Goal: Information Seeking & Learning: Learn about a topic

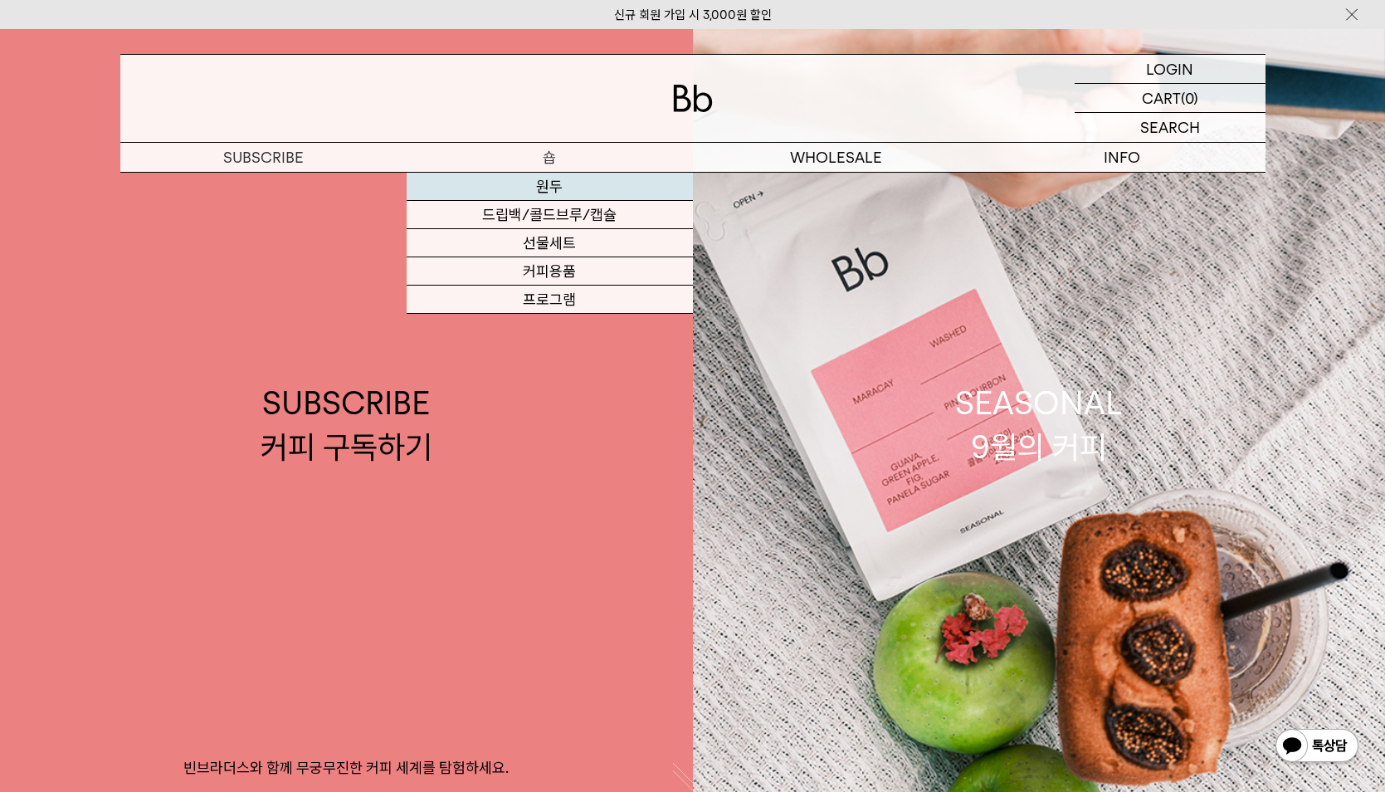
click at [543, 178] on link "원두" at bounding box center [550, 187] width 286 height 28
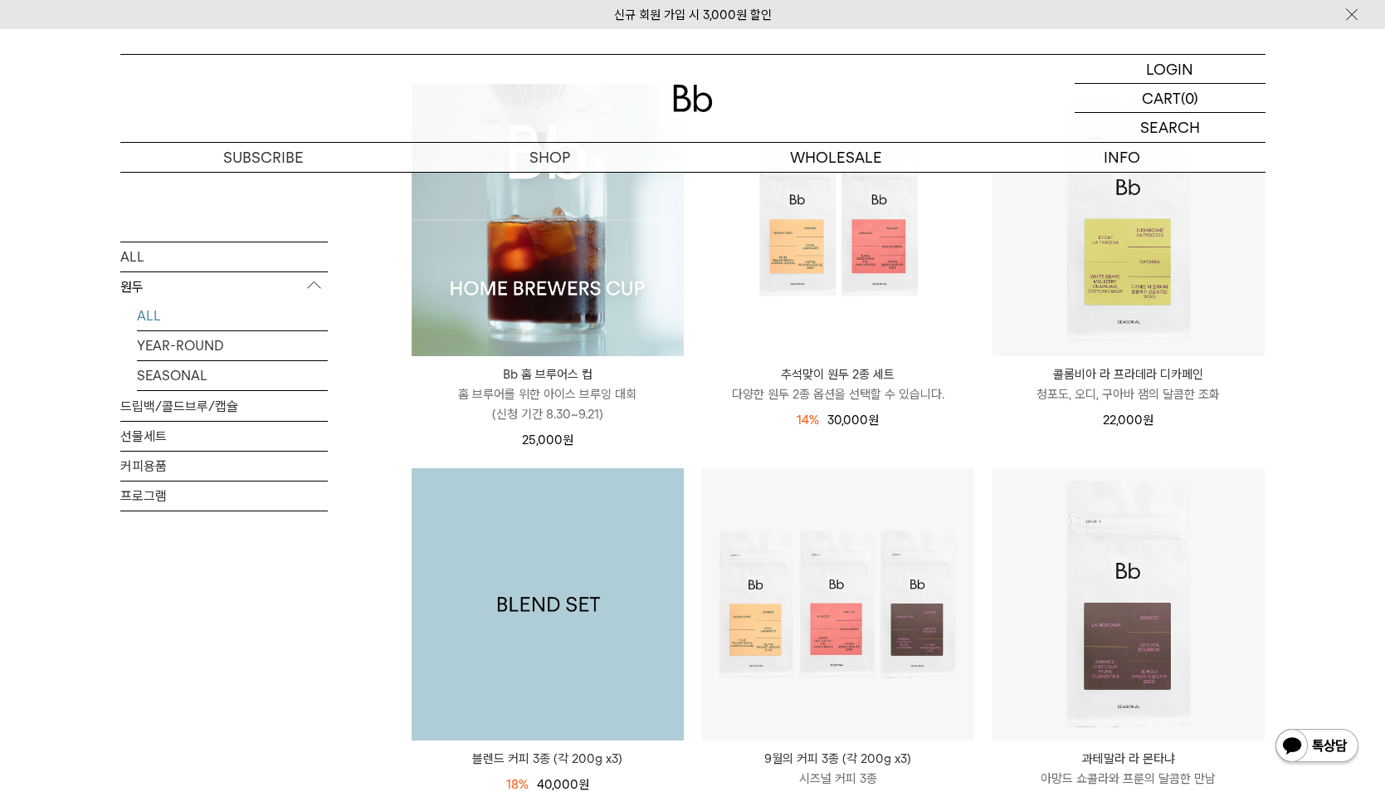
scroll to position [332, 0]
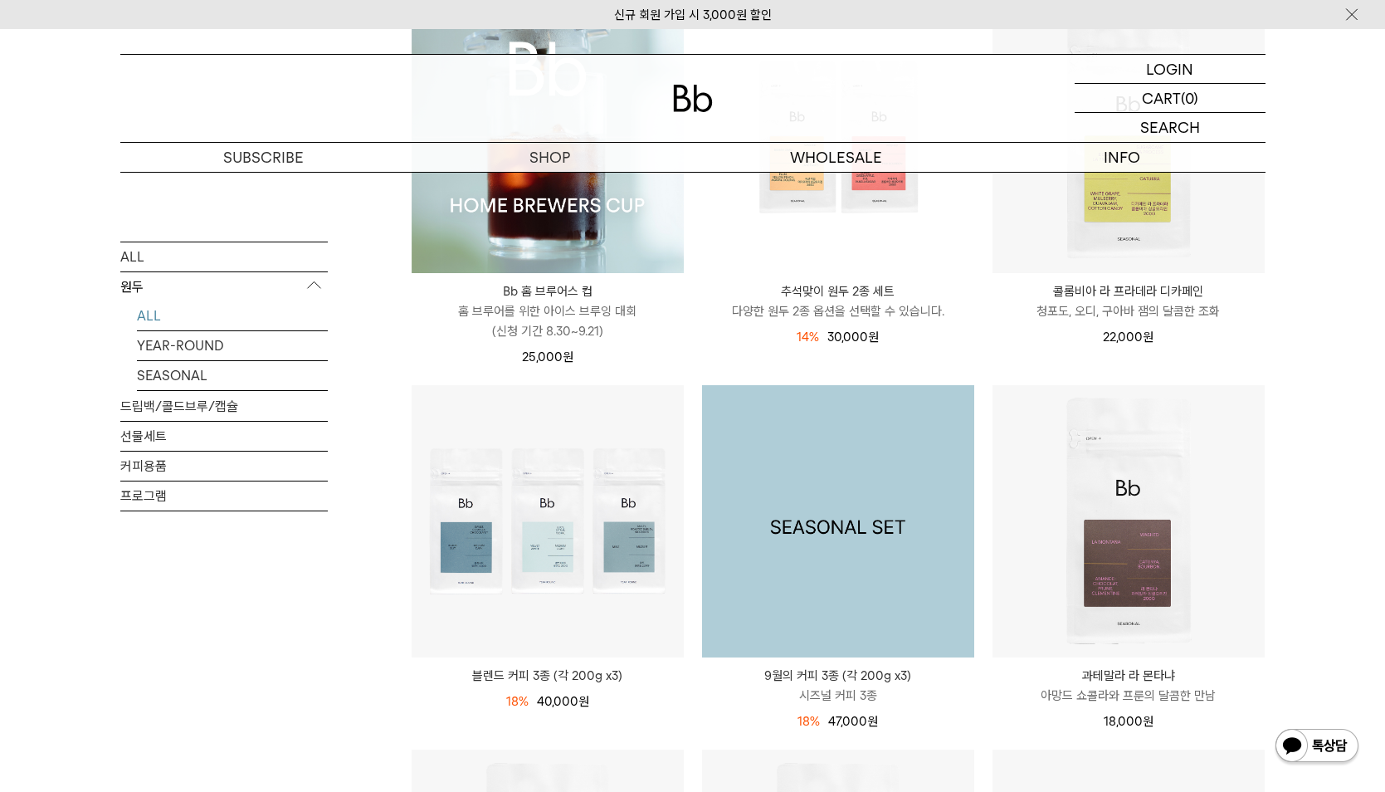
click at [860, 522] on img at bounding box center [838, 521] width 272 height 272
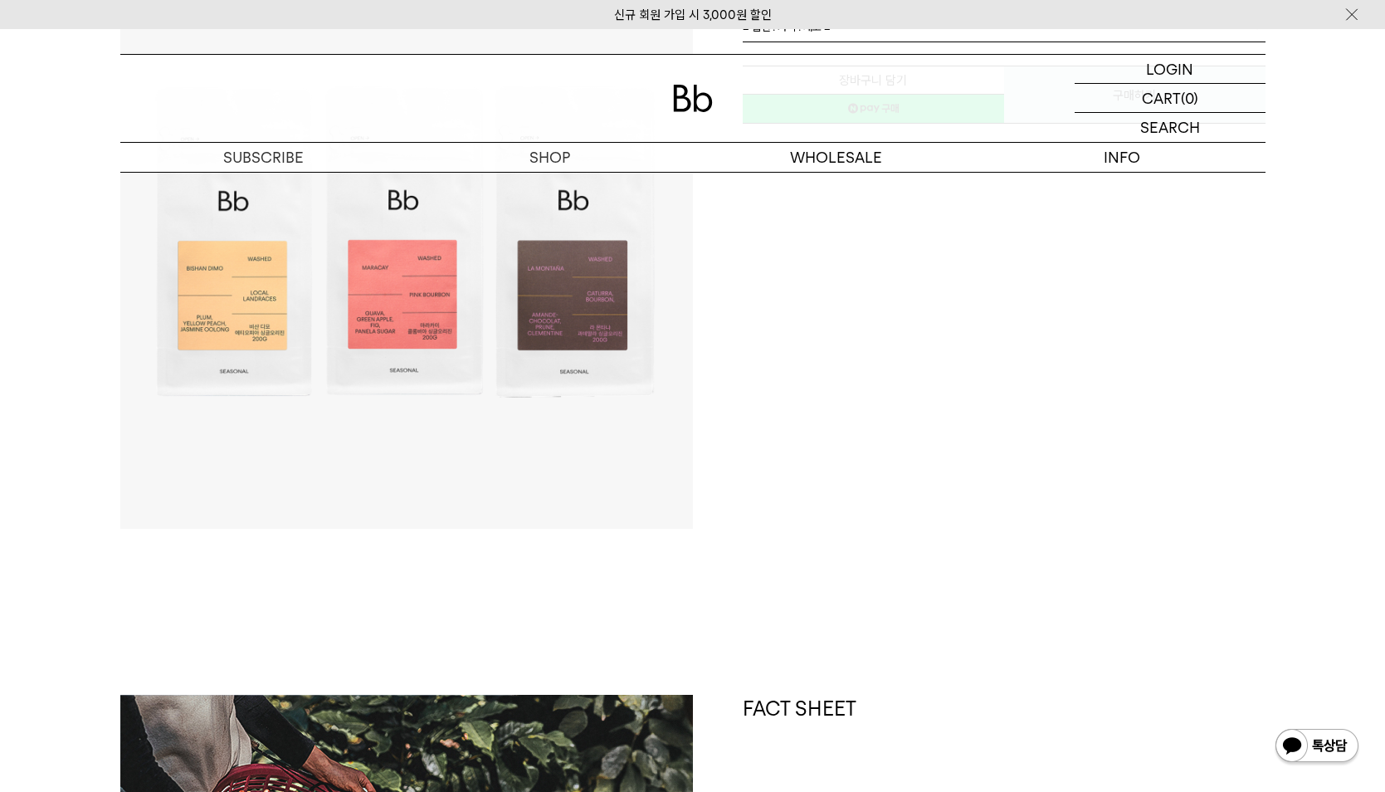
scroll to position [664, 0]
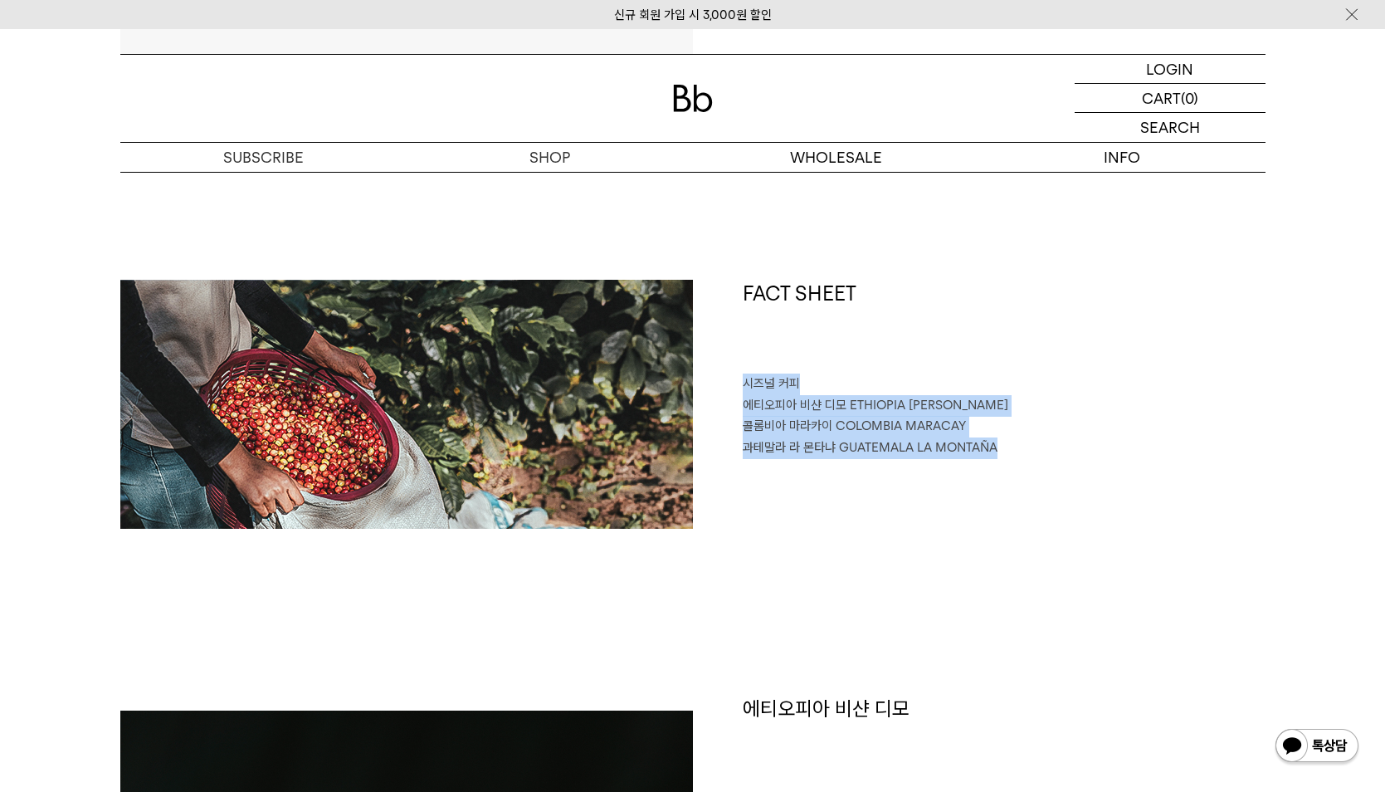
drag, startPoint x: 746, startPoint y: 388, endPoint x: 1033, endPoint y: 442, distance: 292.1
click at [1033, 442] on div "FACT SHEET 시즈널 커피 에티오피아 비샨 디모 ETHIOPIA BISHAN DIMO 콜롬비아 마라카이 COLOMBIA MARACAY 과…" at bounding box center [979, 404] width 573 height 249
drag, startPoint x: 1033, startPoint y: 442, endPoint x: 996, endPoint y: 461, distance: 42.3
click at [996, 461] on div "FACT SHEET 시즈널 커피 에티오피아 비샨 디모 ETHIOPIA BISHAN DIMO 콜롬비아 마라카이 COLOMBIA MARACAY 과…" at bounding box center [979, 404] width 573 height 249
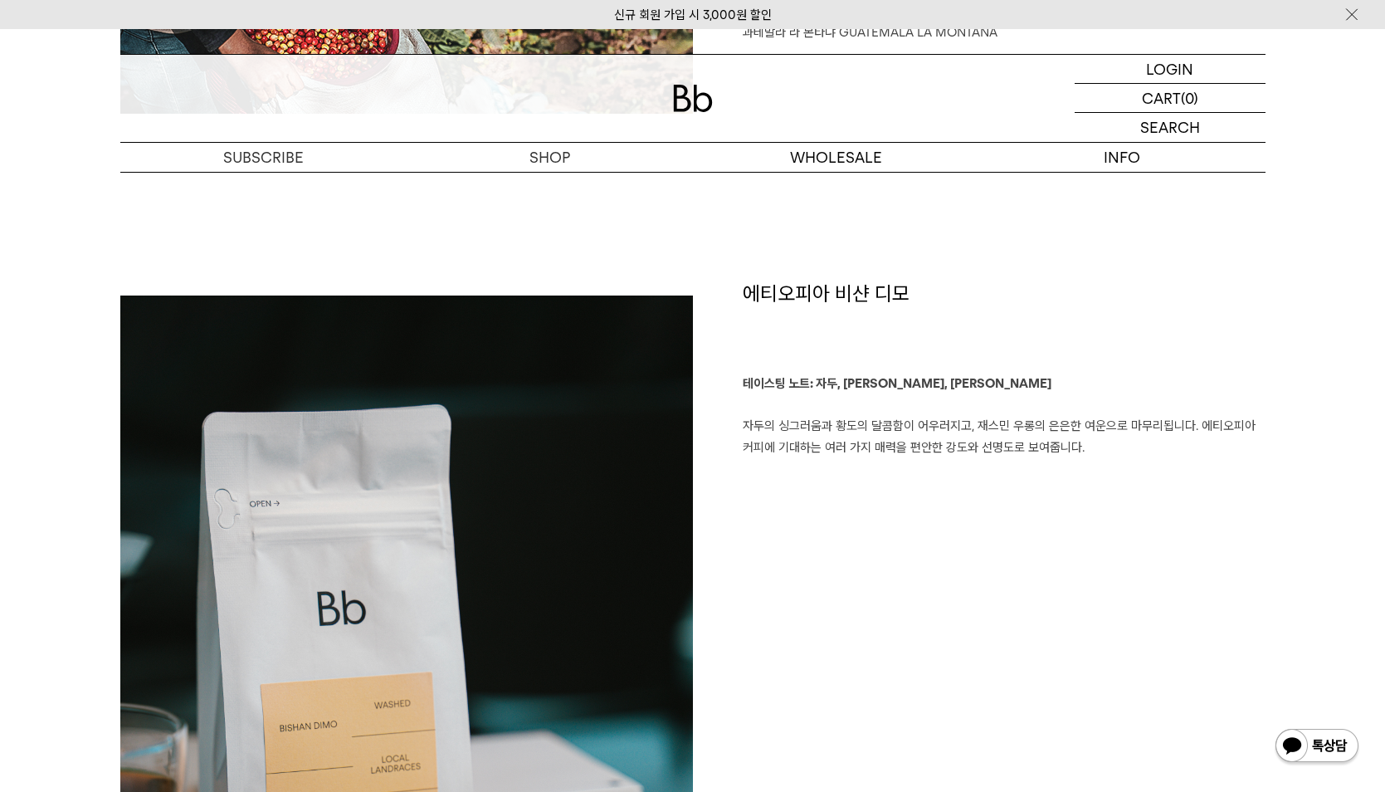
click at [849, 382] on b "테이스팅 노트: 자두, 황도, 재스민 우롱" at bounding box center [897, 383] width 309 height 15
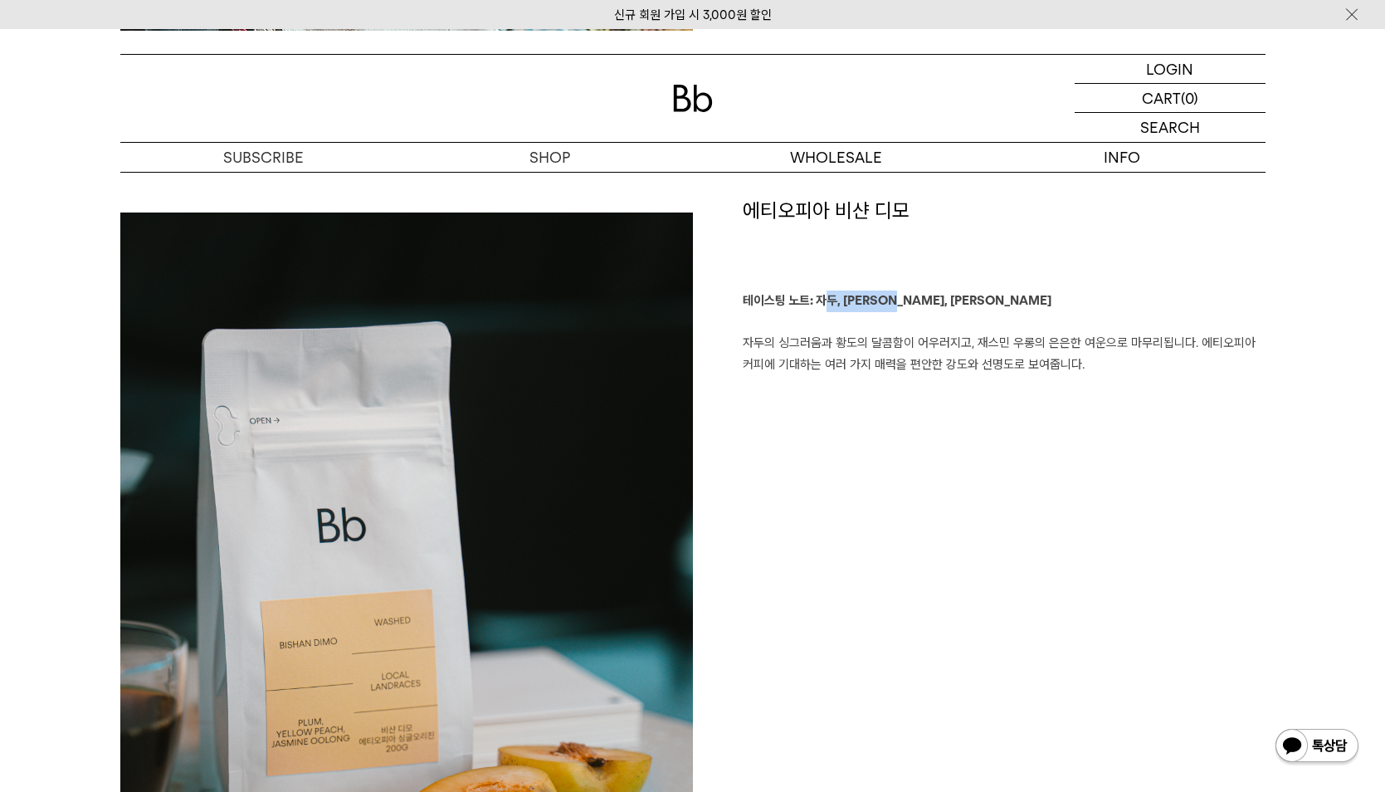
drag, startPoint x: 830, startPoint y: 302, endPoint x: 902, endPoint y: 306, distance: 72.3
click at [902, 306] on b "테이스팅 노트: 자두, 황도, 재스민 우롱" at bounding box center [897, 300] width 309 height 15
drag, startPoint x: 902, startPoint y: 306, endPoint x: 937, endPoint y: 322, distance: 38.3
click at [937, 322] on p "테이스팅 노트: 자두, 황도, 재스민 우롱 자두의 싱그러움과 황도의 달콤함이 어우러지고, 재스민 우롱의 은은한 여운으로 마무리됩니다. 에티오피…" at bounding box center [1004, 332] width 523 height 85
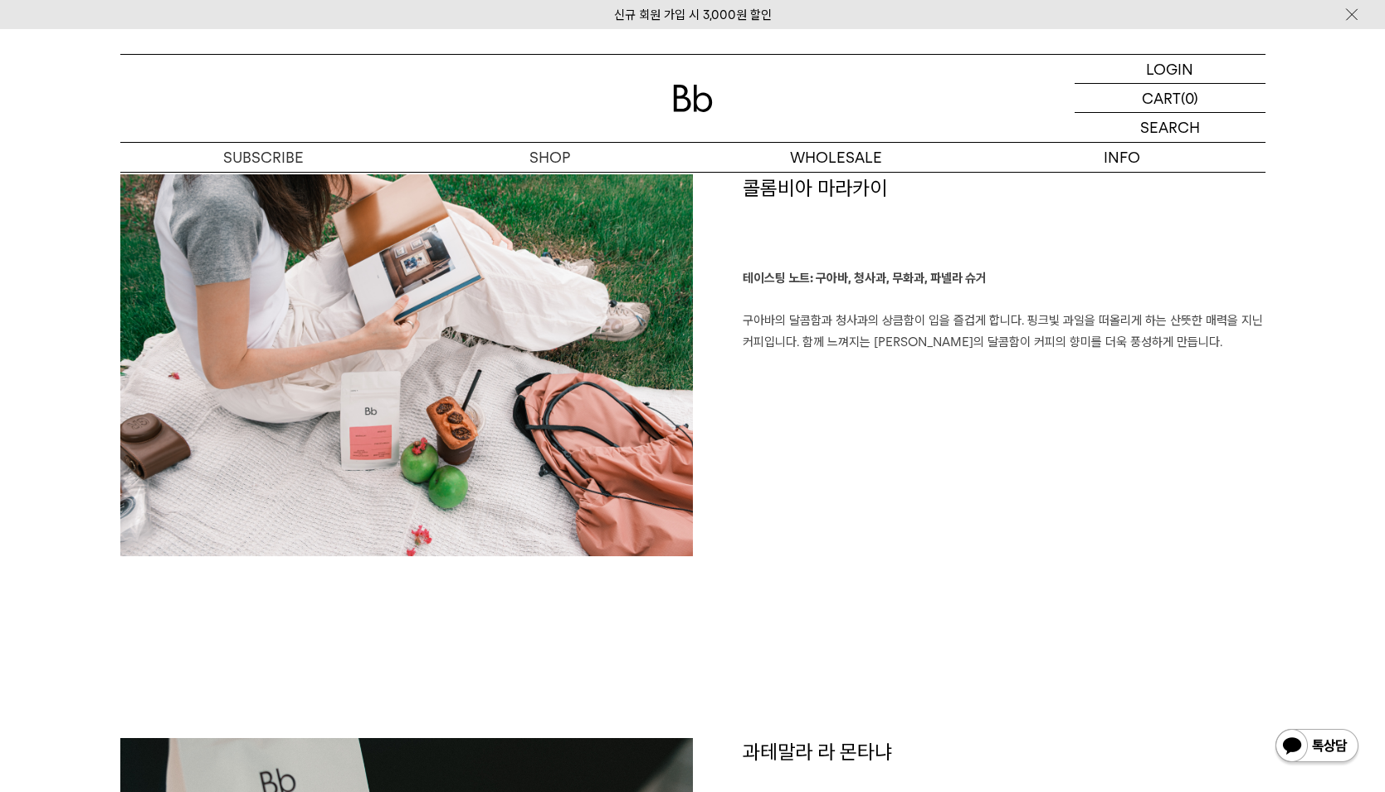
scroll to position [2573, 0]
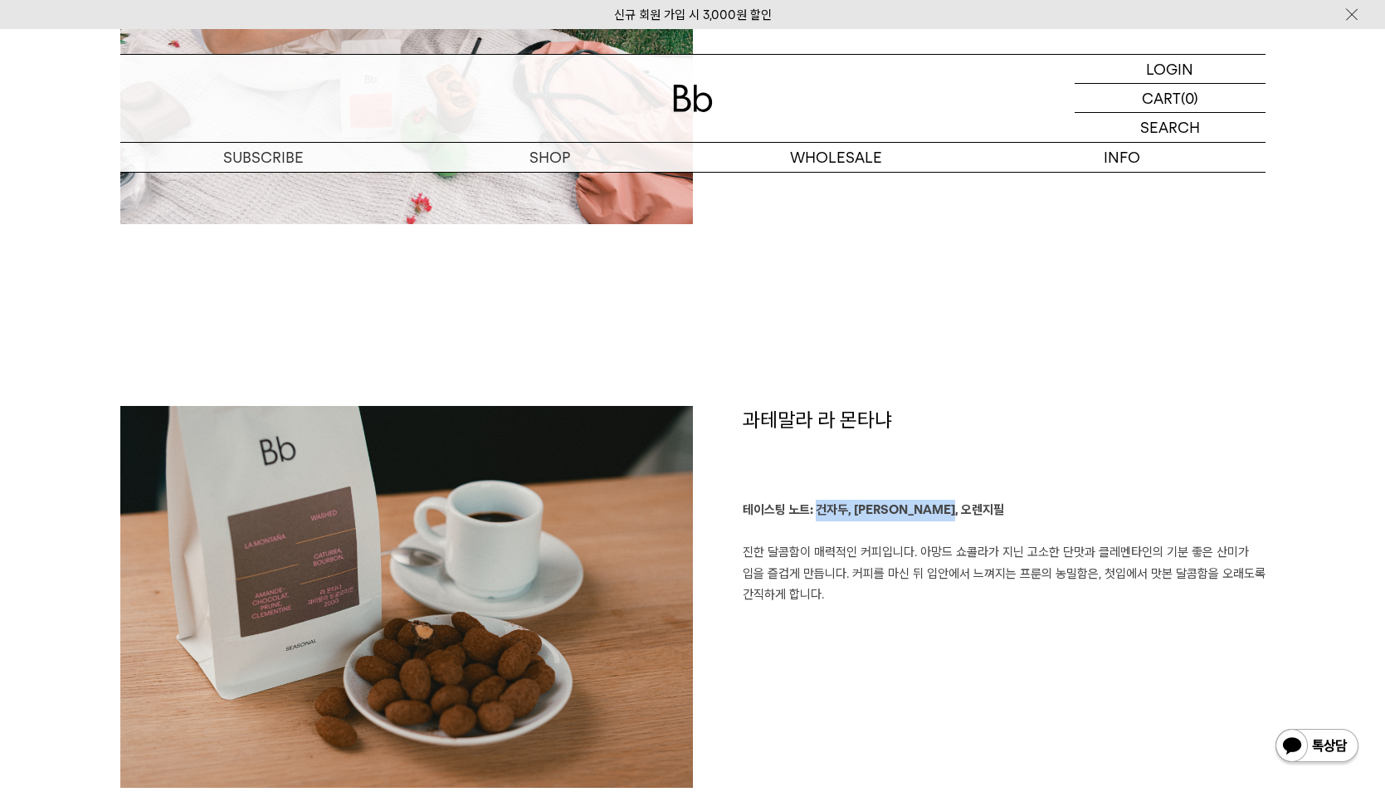
drag, startPoint x: 820, startPoint y: 514, endPoint x: 976, endPoint y: 507, distance: 156.2
click at [976, 507] on p "테이스팅 노트: 건자두, 아망드 쇼콜라, 오렌지필 진한 달콤함이 매력적인 커피입니다. 아망드 쇼콜라가 지닌 고소한 단맛과 클레멘타인의 기분 좋…" at bounding box center [1004, 553] width 523 height 106
drag, startPoint x: 976, startPoint y: 507, endPoint x: 922, endPoint y: 578, distance: 88.8
click at [922, 577] on p "테이스팅 노트: 건자두, 아망드 쇼콜라, 오렌지필 진한 달콤함이 매력적인 커피입니다. 아망드 쇼콜라가 지닌 고소한 단맛과 클레멘타인의 기분 좋…" at bounding box center [1004, 553] width 523 height 106
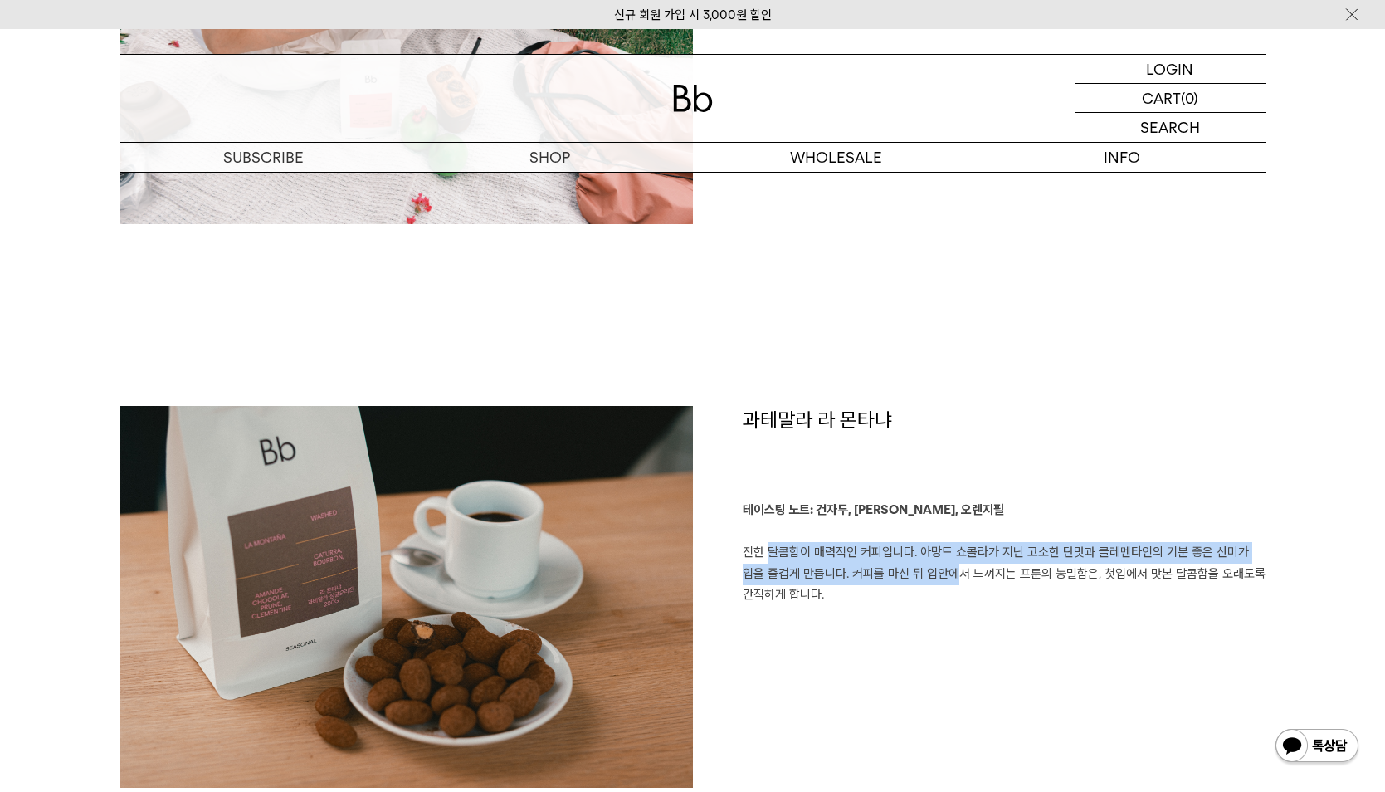
drag, startPoint x: 759, startPoint y: 557, endPoint x: 950, endPoint y: 580, distance: 192.3
click at [950, 580] on p "테이스팅 노트: 건자두, 아망드 쇼콜라, 오렌지필 진한 달콤함이 매력적인 커피입니다. 아망드 쇼콜라가 지닌 고소한 단맛과 클레멘타인의 기분 좋…" at bounding box center [1004, 553] width 523 height 106
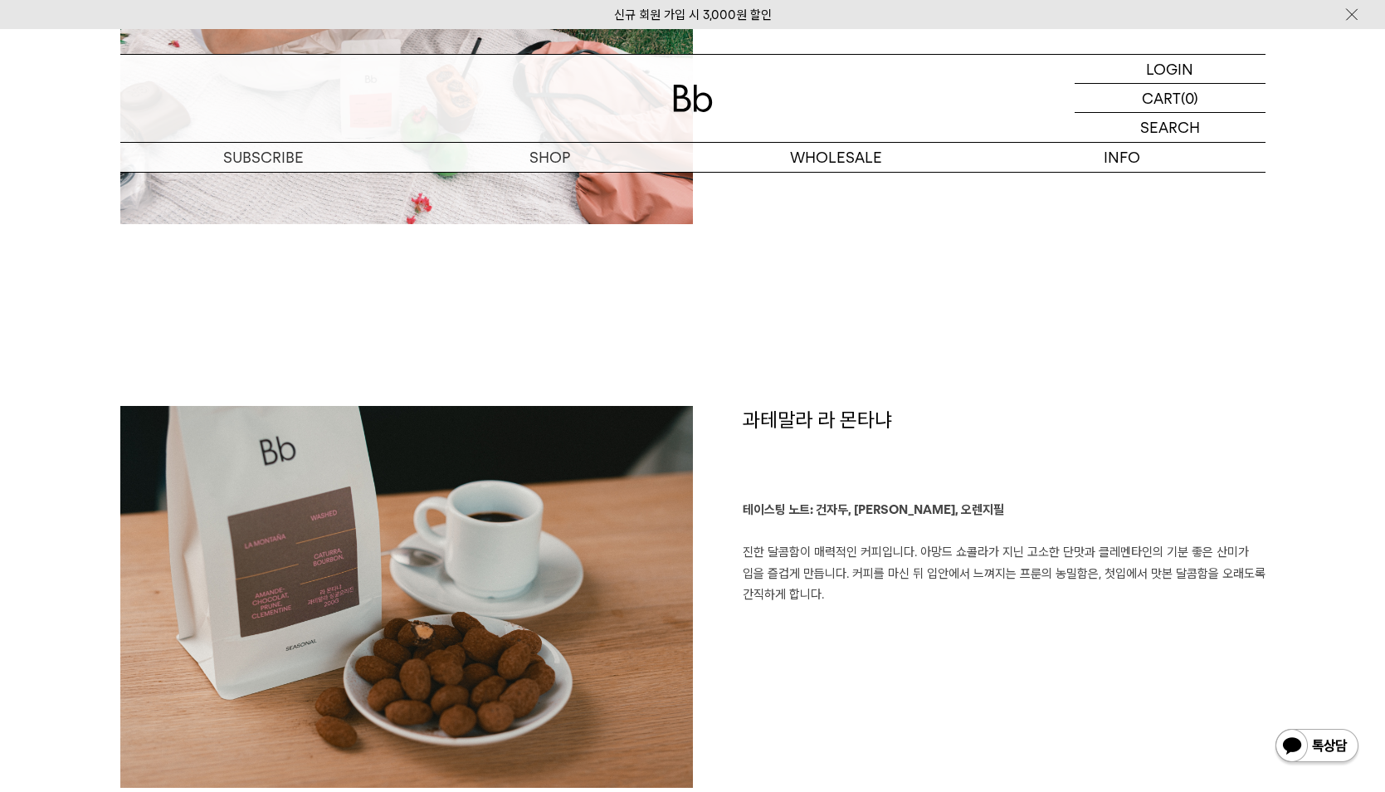
drag, startPoint x: 950, startPoint y: 580, endPoint x: 952, endPoint y: 590, distance: 10.1
click at [952, 590] on p "테이스팅 노트: 건자두, 아망드 쇼콜라, 오렌지필 진한 달콤함이 매력적인 커피입니다. 아망드 쇼콜라가 지닌 고소한 단맛과 클레멘타인의 기분 좋…" at bounding box center [1004, 553] width 523 height 106
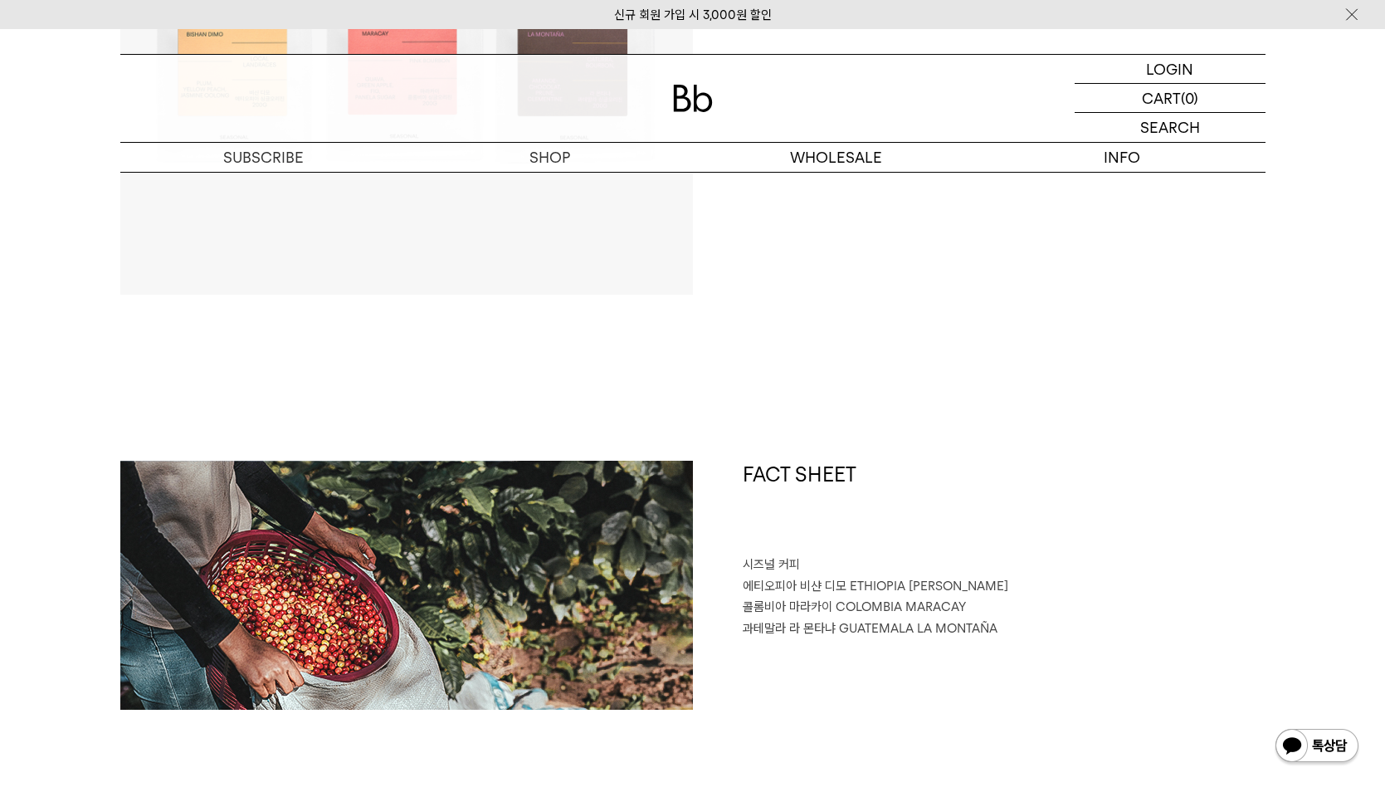
scroll to position [400, 0]
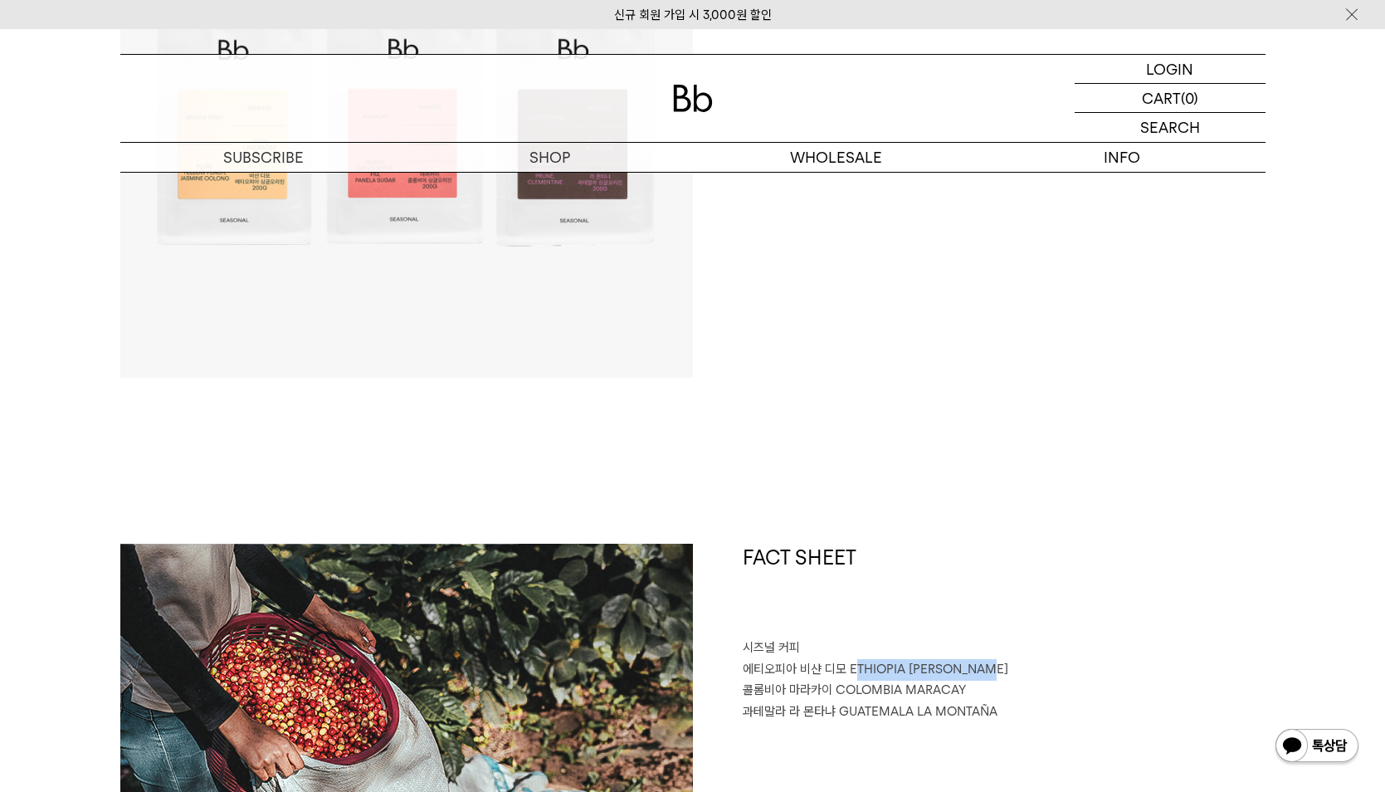
drag, startPoint x: 855, startPoint y: 663, endPoint x: 1003, endPoint y: 668, distance: 147.8
click at [1003, 668] on p "에티오피아 비샨 디모 ETHIOPIA BISHAN DIMO" at bounding box center [1004, 670] width 523 height 22
drag, startPoint x: 1003, startPoint y: 668, endPoint x: 886, endPoint y: 677, distance: 117.4
click at [893, 677] on p "에티오피아 비샨 디모 ETHIOPIA BISHAN DIMO" at bounding box center [1004, 670] width 523 height 22
drag, startPoint x: 847, startPoint y: 668, endPoint x: 744, endPoint y: 665, distance: 103.0
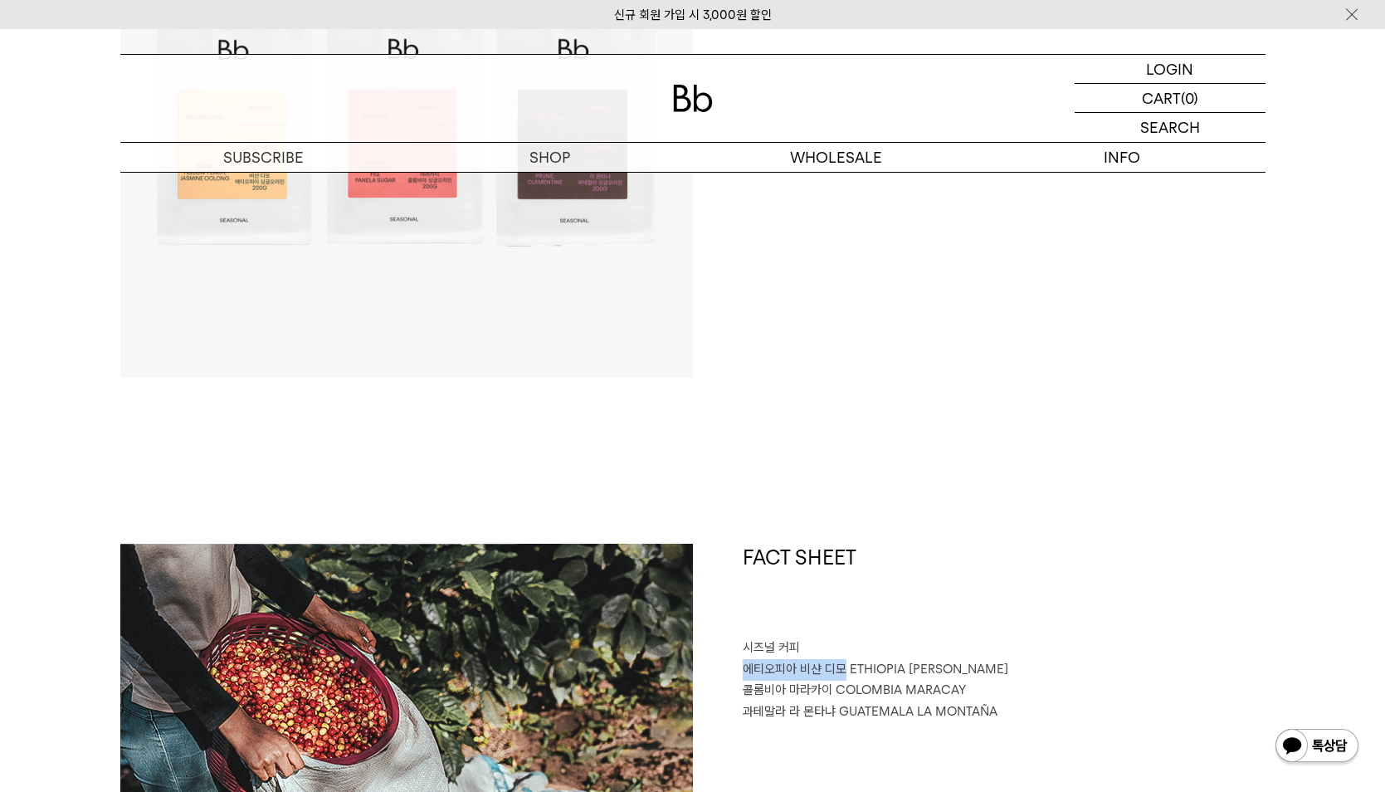
click at [744, 665] on p "에티오피아 비샨 디모 ETHIOPIA BISHAN DIMO" at bounding box center [1004, 670] width 523 height 22
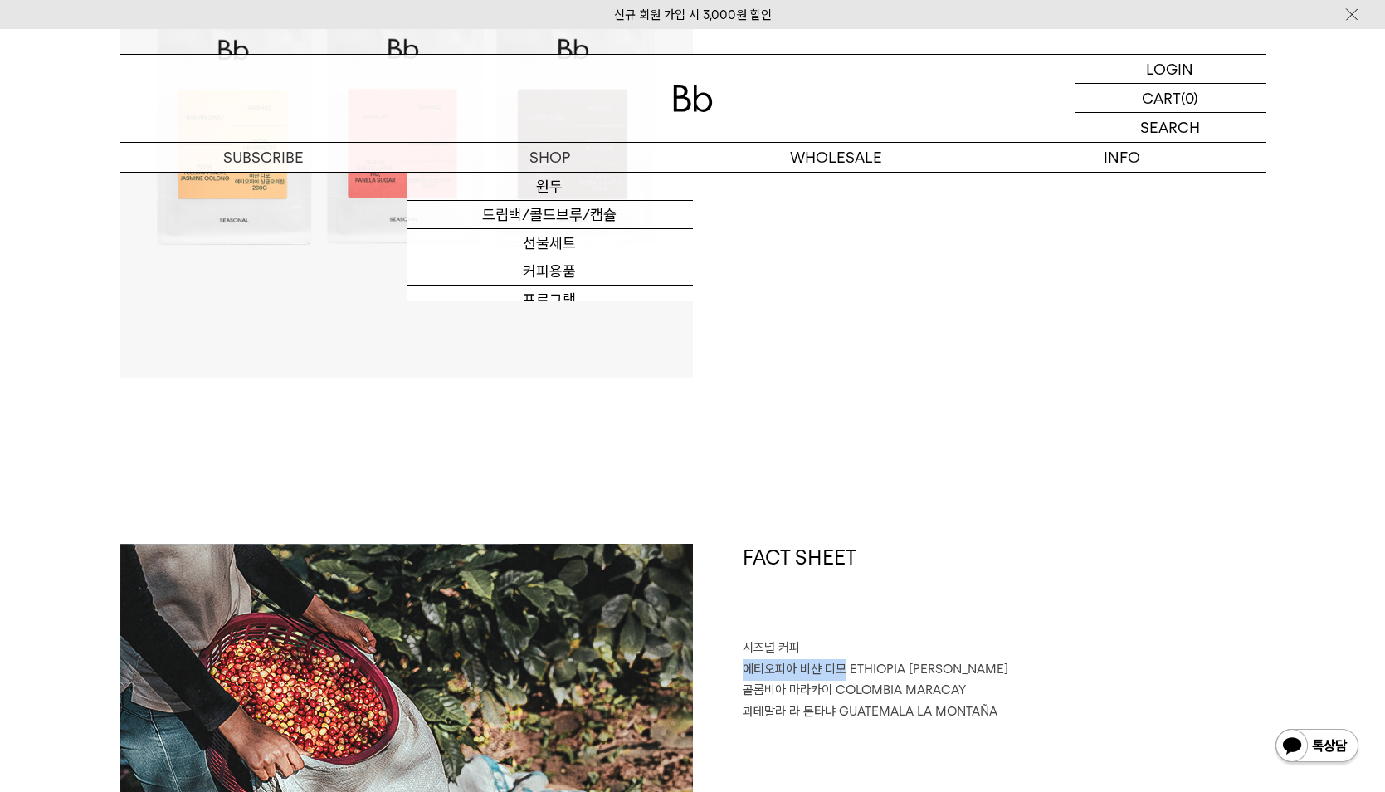
copy span "에티오피아 비샨 디모"
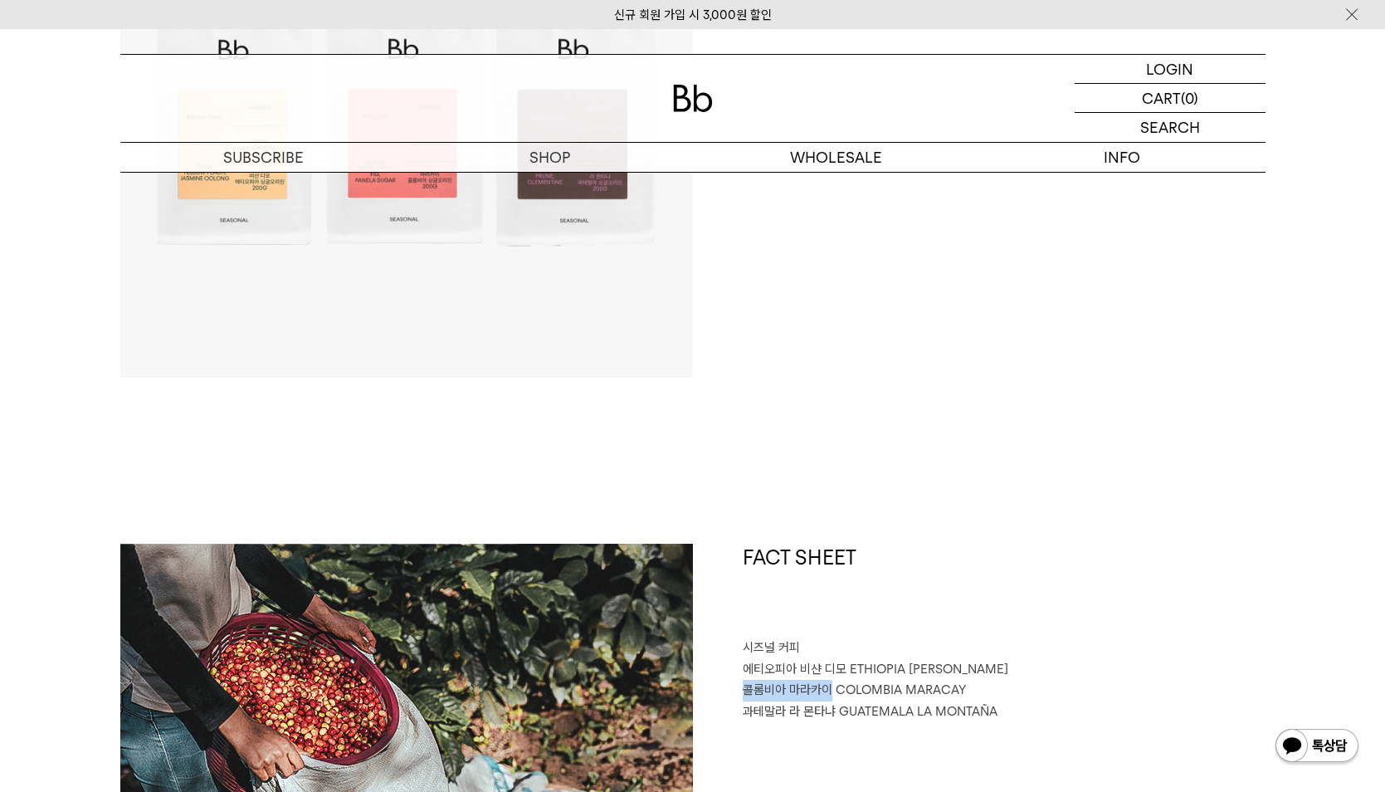
drag, startPoint x: 747, startPoint y: 691, endPoint x: 832, endPoint y: 687, distance: 84.7
click at [832, 687] on p "콜롬비아 마라카이 COLOMBIA MARACAY" at bounding box center [1004, 691] width 523 height 22
copy span "콜롬비아 마라카이"
drag, startPoint x: 743, startPoint y: 710, endPoint x: 825, endPoint y: 711, distance: 82.2
click at [832, 712] on span "과테말라 라 몬타냐" at bounding box center [789, 711] width 93 height 15
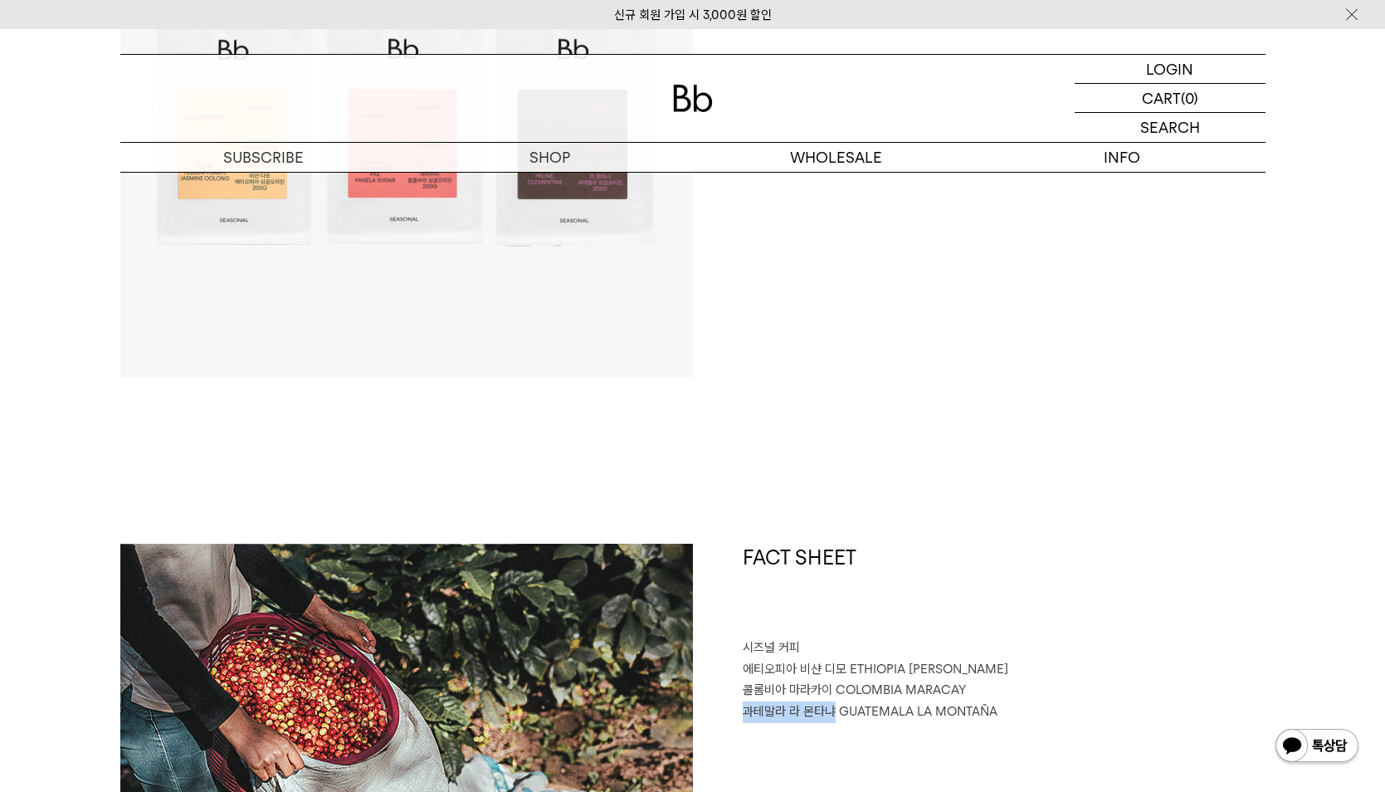
copy span "과테말라 라 몬타냐"
